Goal: Task Accomplishment & Management: Complete application form

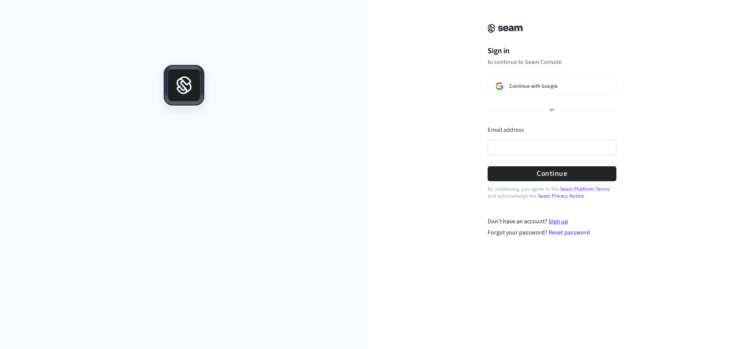
click at [559, 222] on link "Sign up" at bounding box center [558, 221] width 20 height 8
